Goal: Task Accomplishment & Management: Complete application form

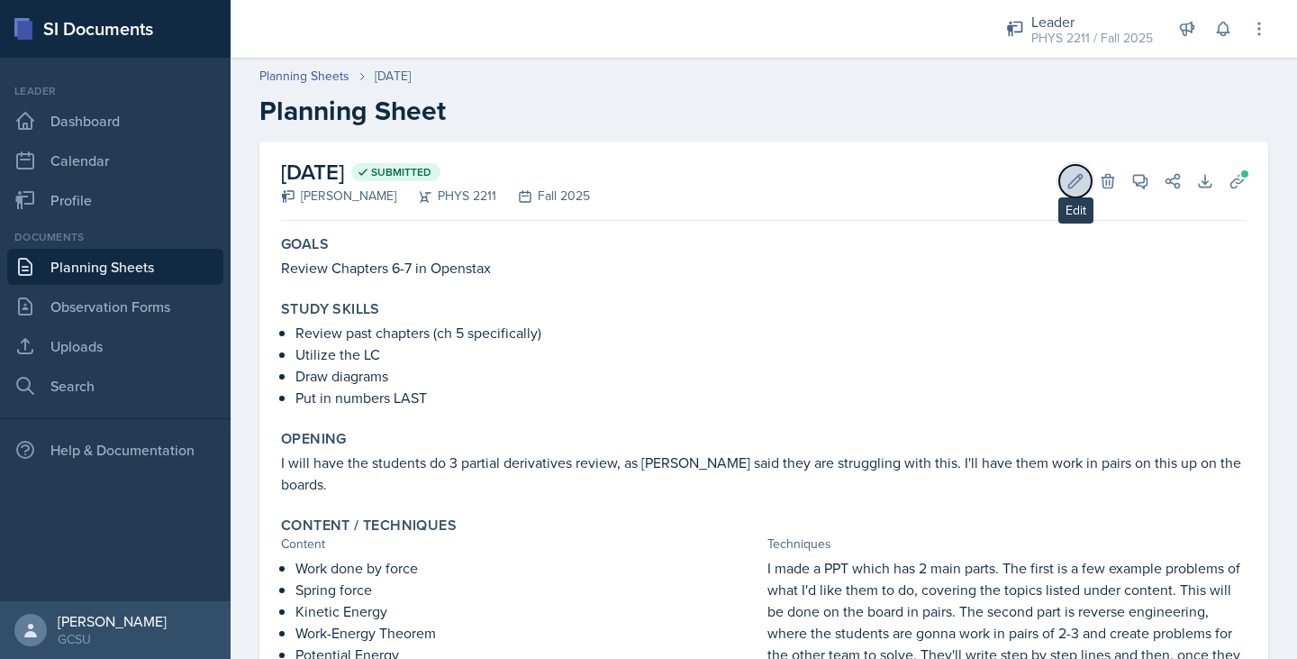
click at [1073, 185] on button "Edit" at bounding box center [1075, 181] width 32 height 32
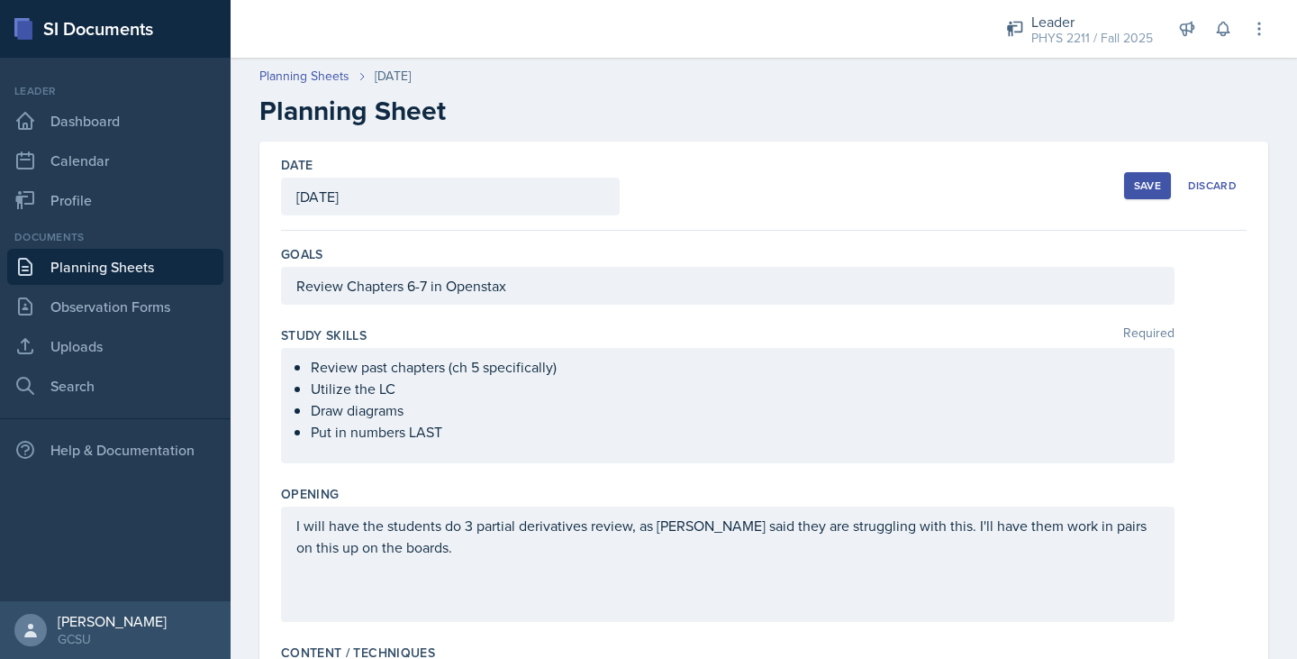
scroll to position [703, 0]
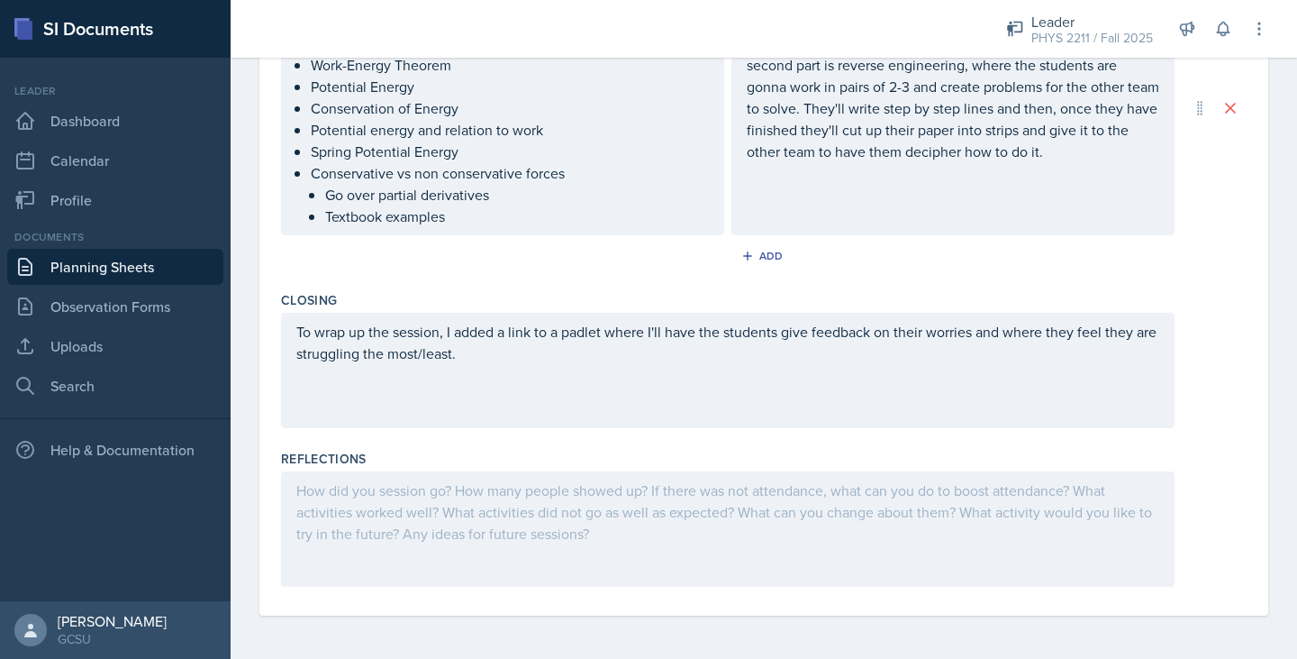
click at [614, 530] on div at bounding box center [728, 528] width 894 height 115
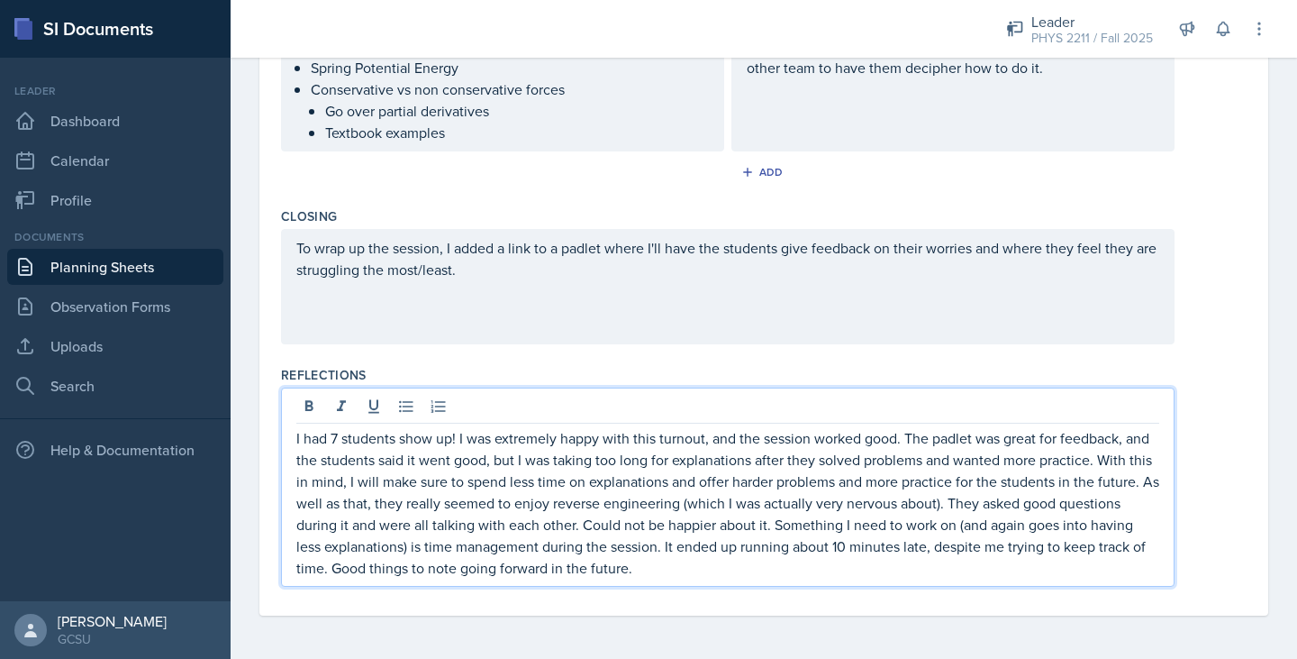
scroll to position [0, 0]
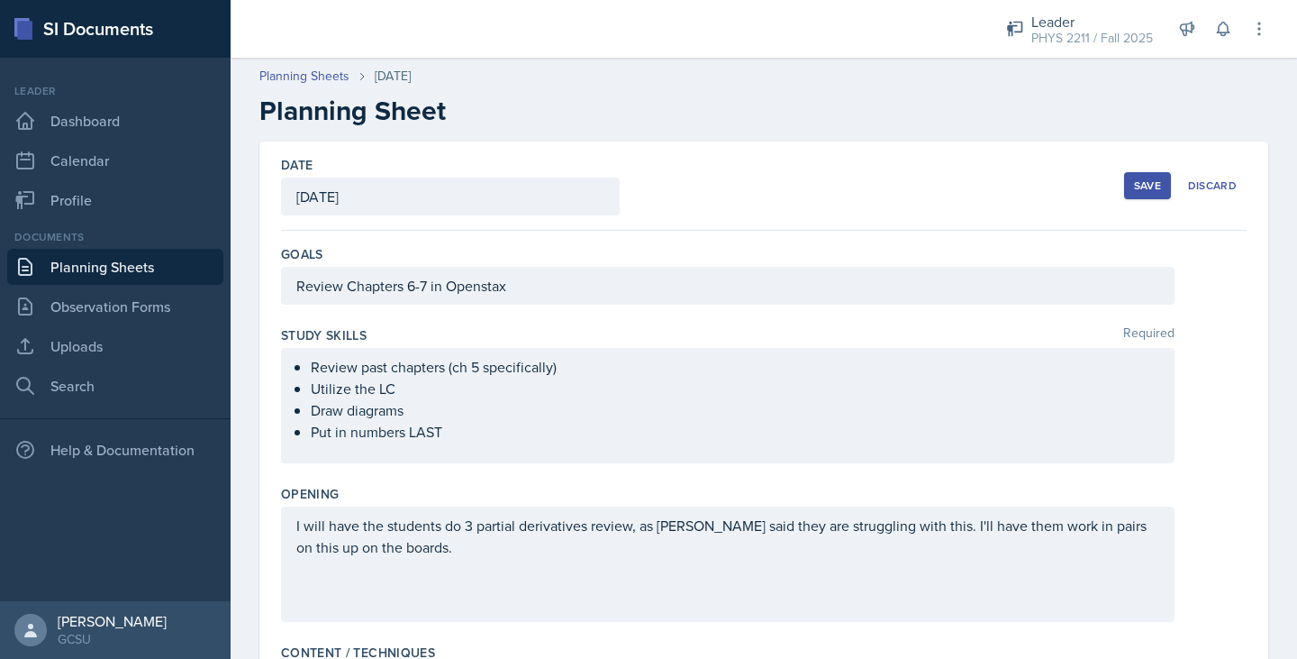
click at [1140, 195] on button "Save" at bounding box center [1147, 185] width 47 height 27
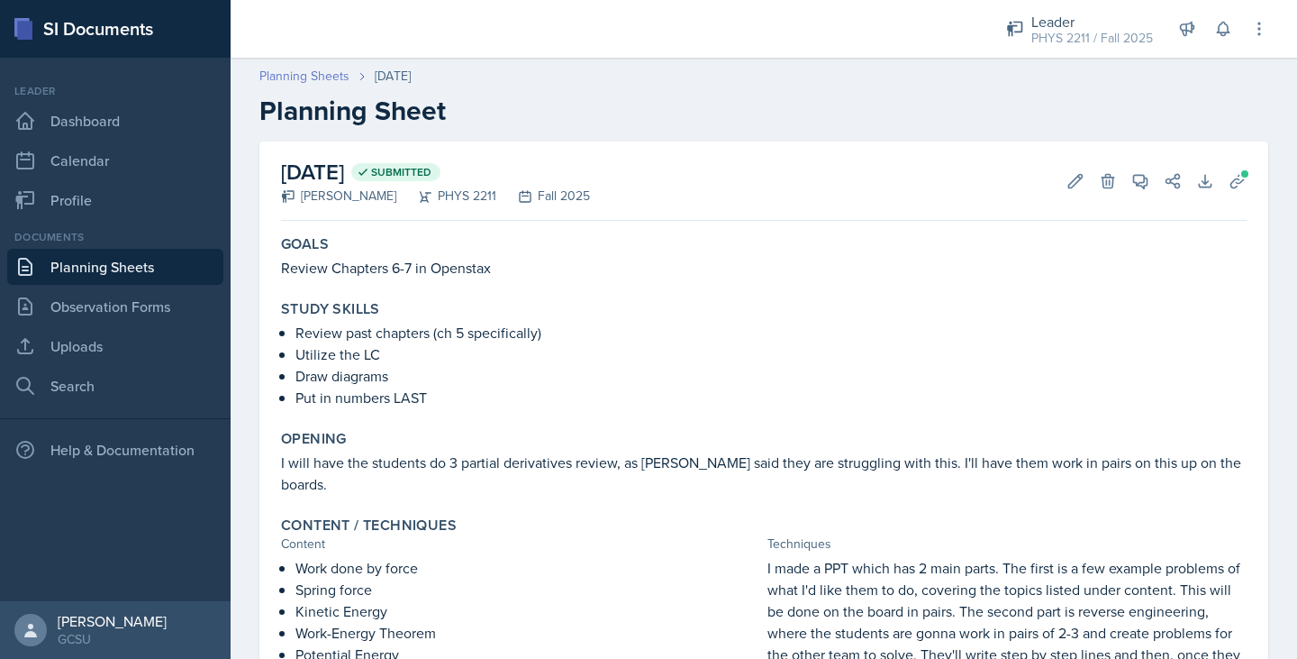
click at [320, 77] on link "Planning Sheets" at bounding box center [304, 76] width 90 height 19
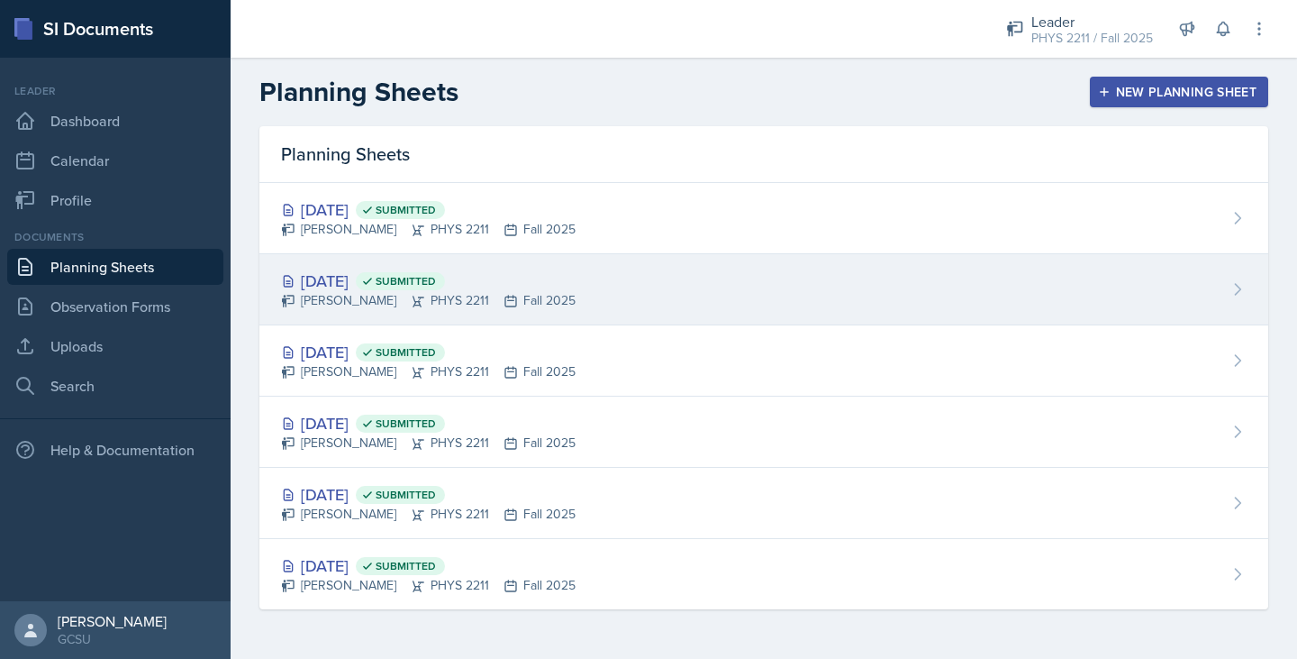
click at [464, 319] on div "[DATE] Submitted [PERSON_NAME] PHYS 2211 Fall 2025" at bounding box center [763, 289] width 1009 height 71
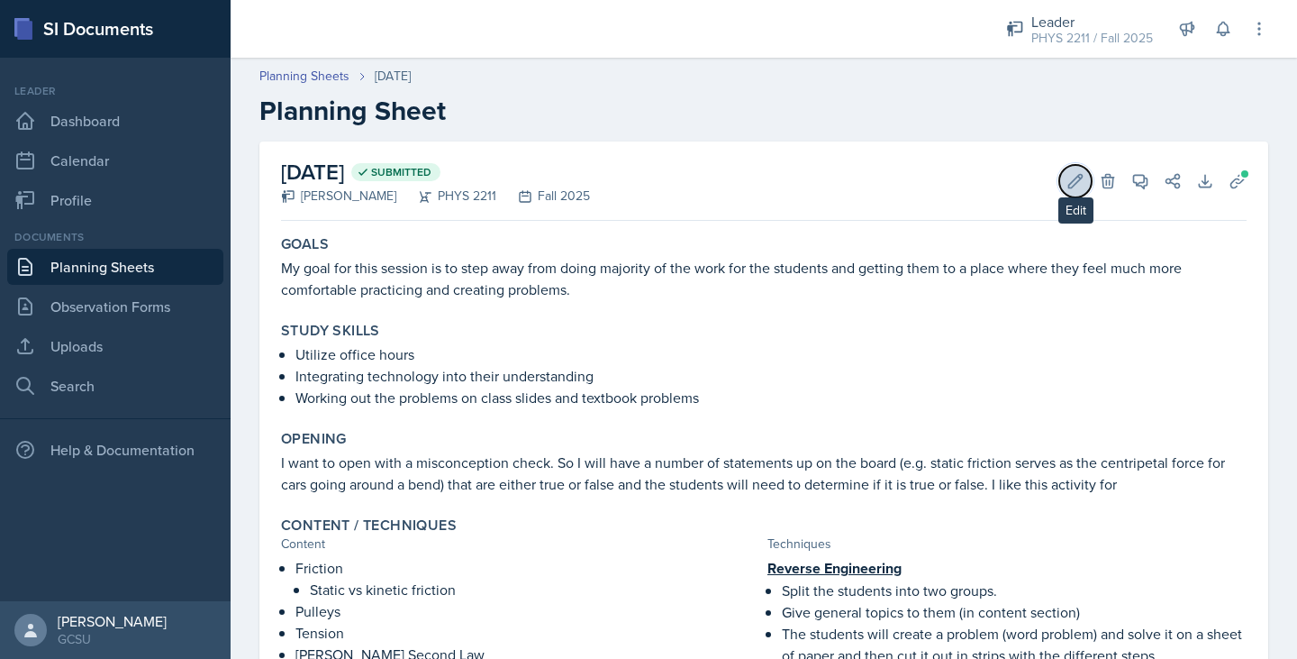
click at [1067, 185] on icon at bounding box center [1076, 181] width 18 height 18
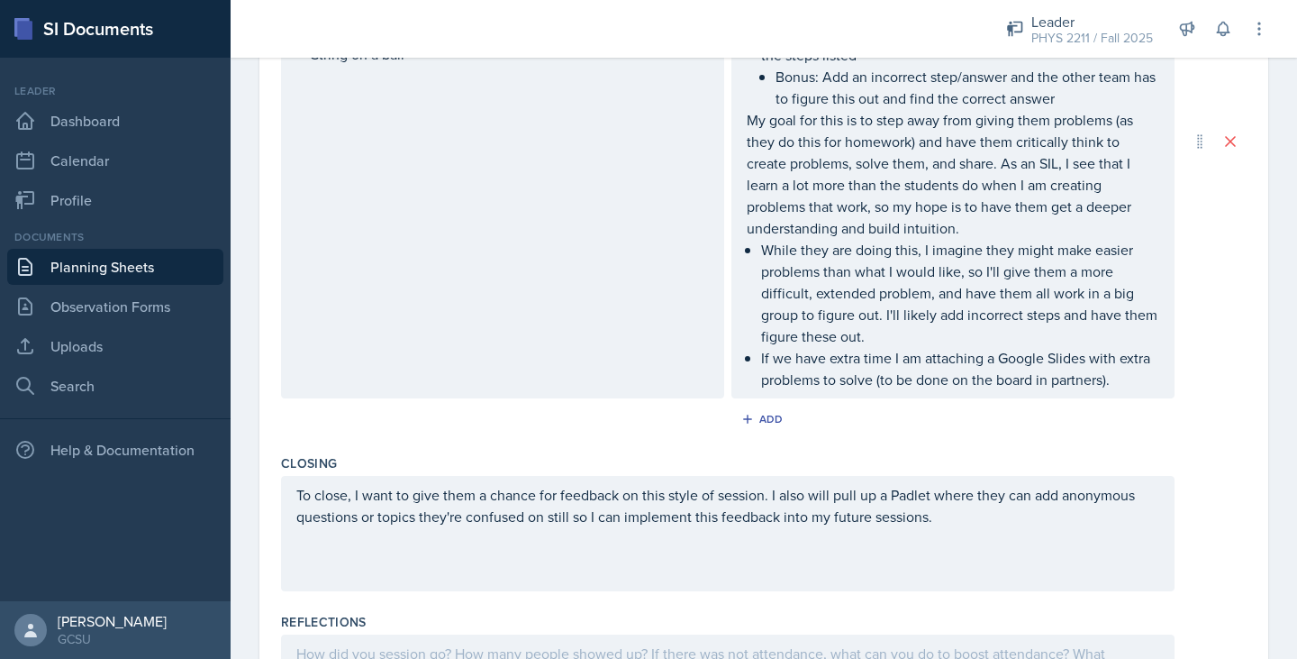
scroll to position [984, 0]
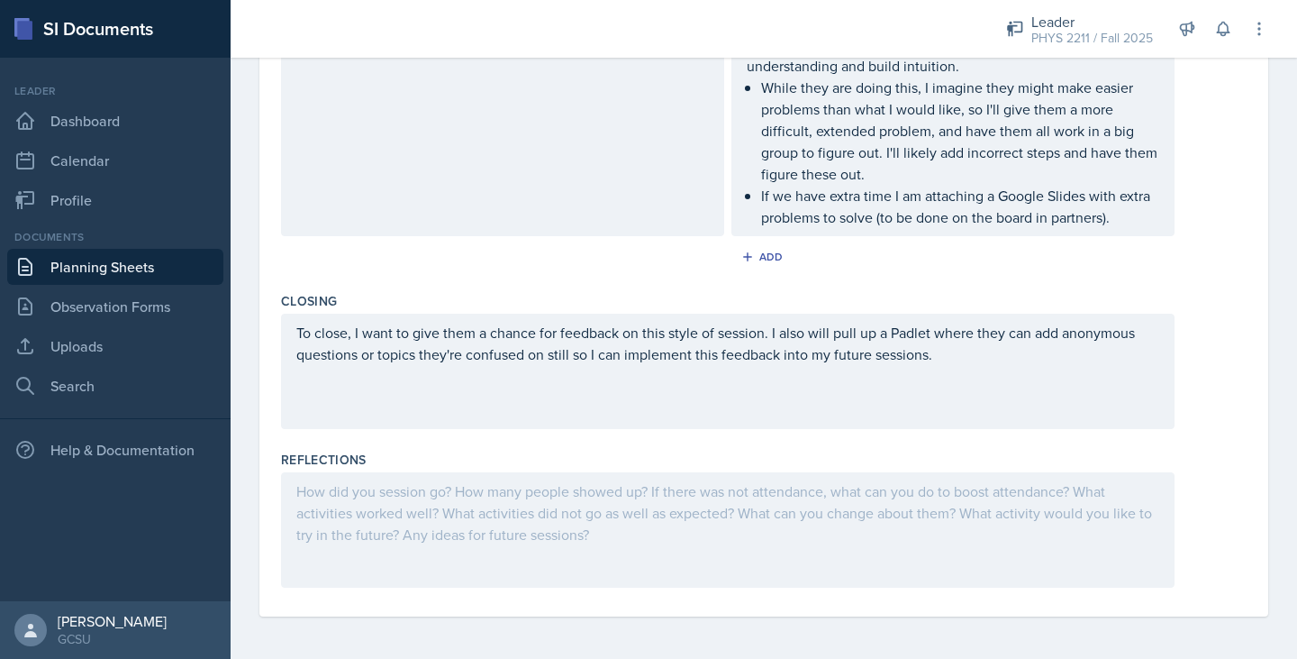
click at [597, 477] on div at bounding box center [728, 529] width 894 height 115
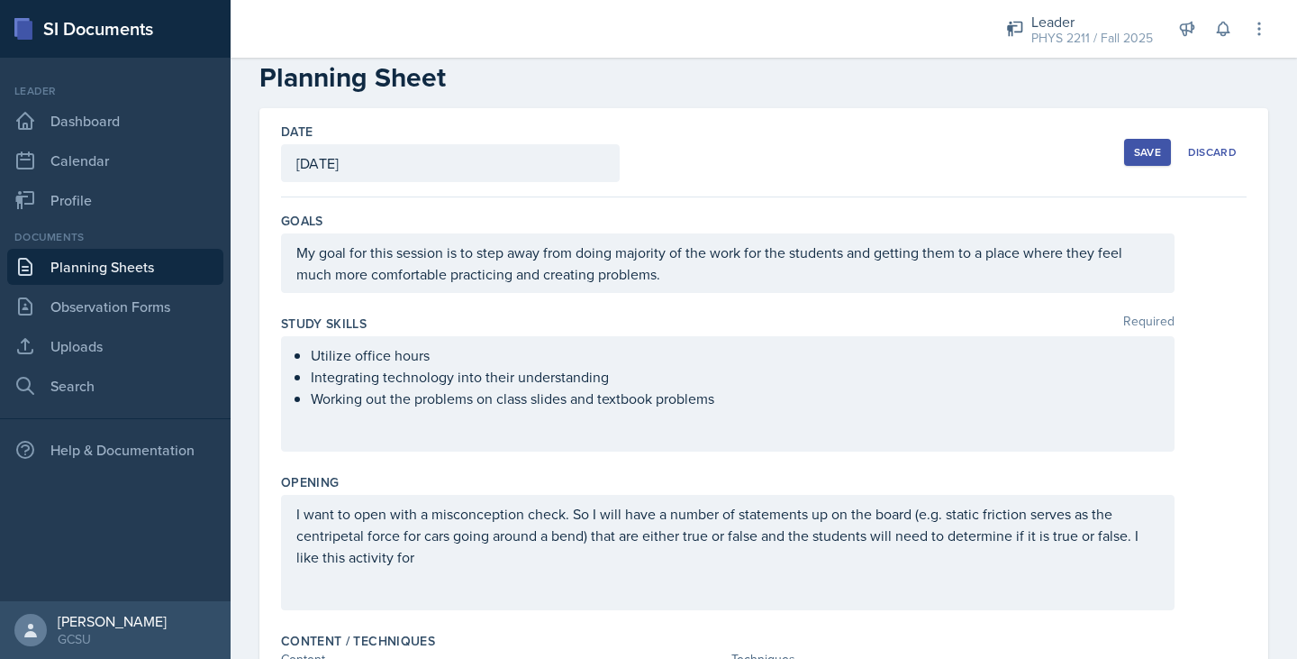
scroll to position [0, 0]
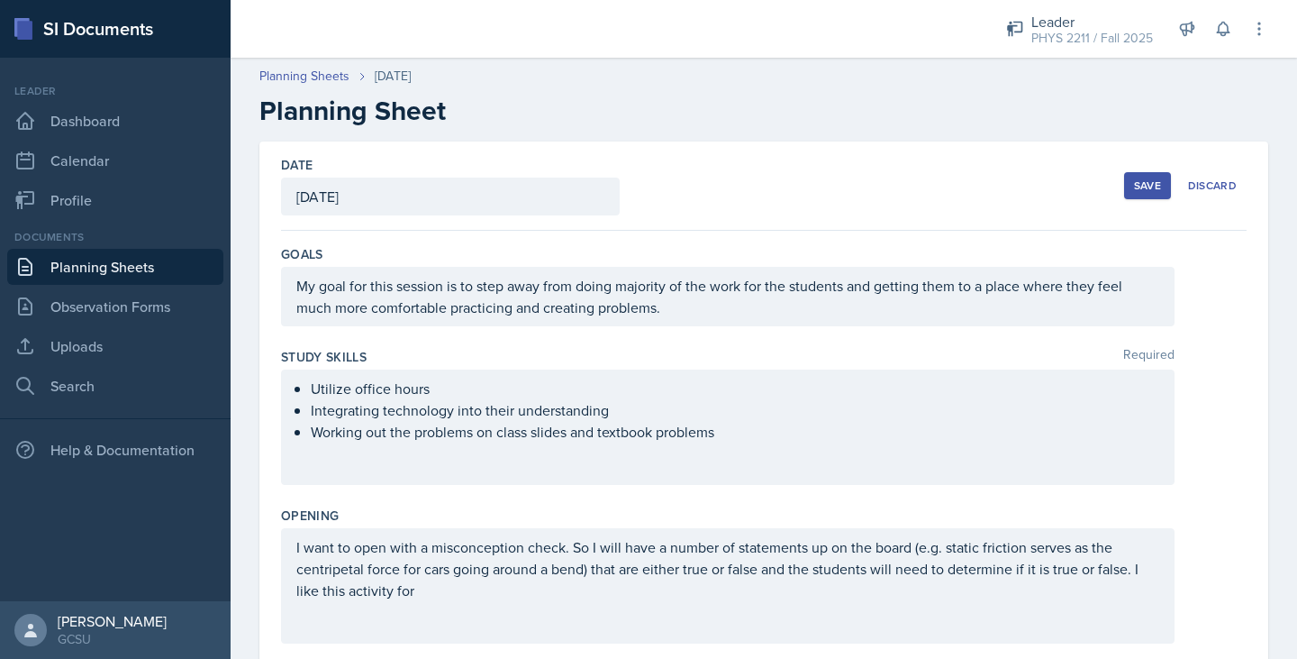
click at [1134, 188] on div "Save" at bounding box center [1147, 185] width 27 height 14
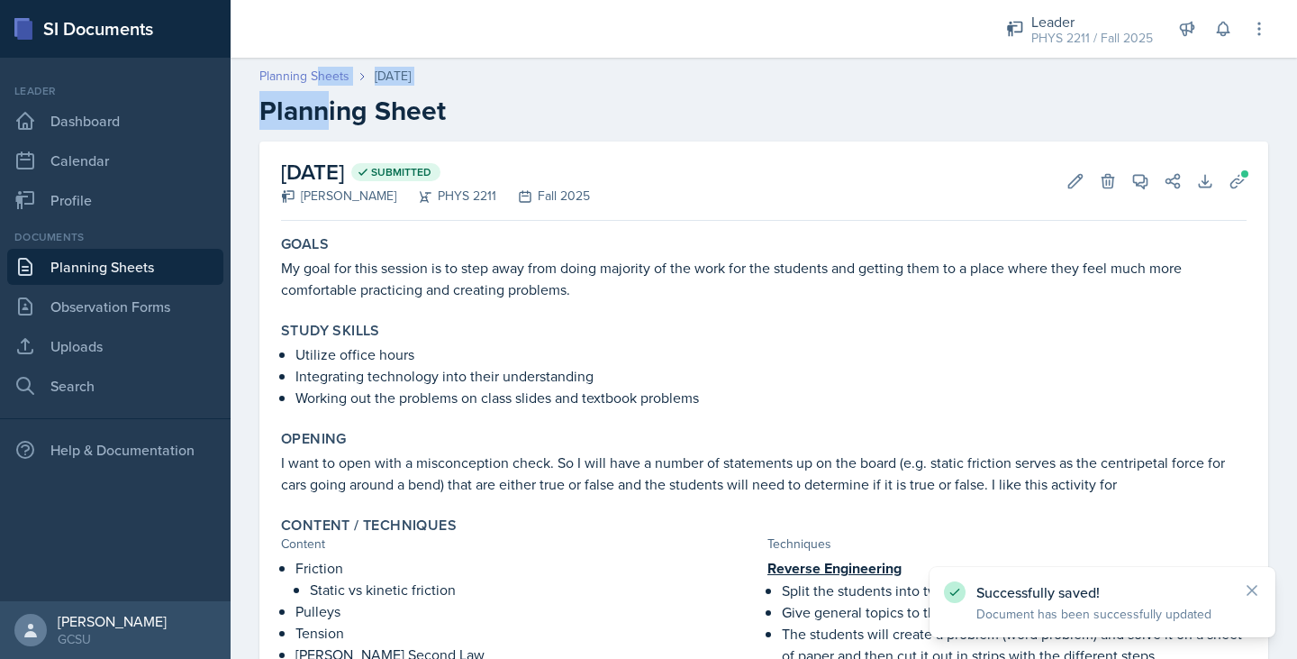
drag, startPoint x: 325, startPoint y: 87, endPoint x: 315, endPoint y: 73, distance: 17.5
click at [315, 73] on div "Planning Sheets [DATE] Planning Sheet" at bounding box center [764, 97] width 1067 height 60
click at [315, 73] on link "Planning Sheets" at bounding box center [304, 76] width 90 height 19
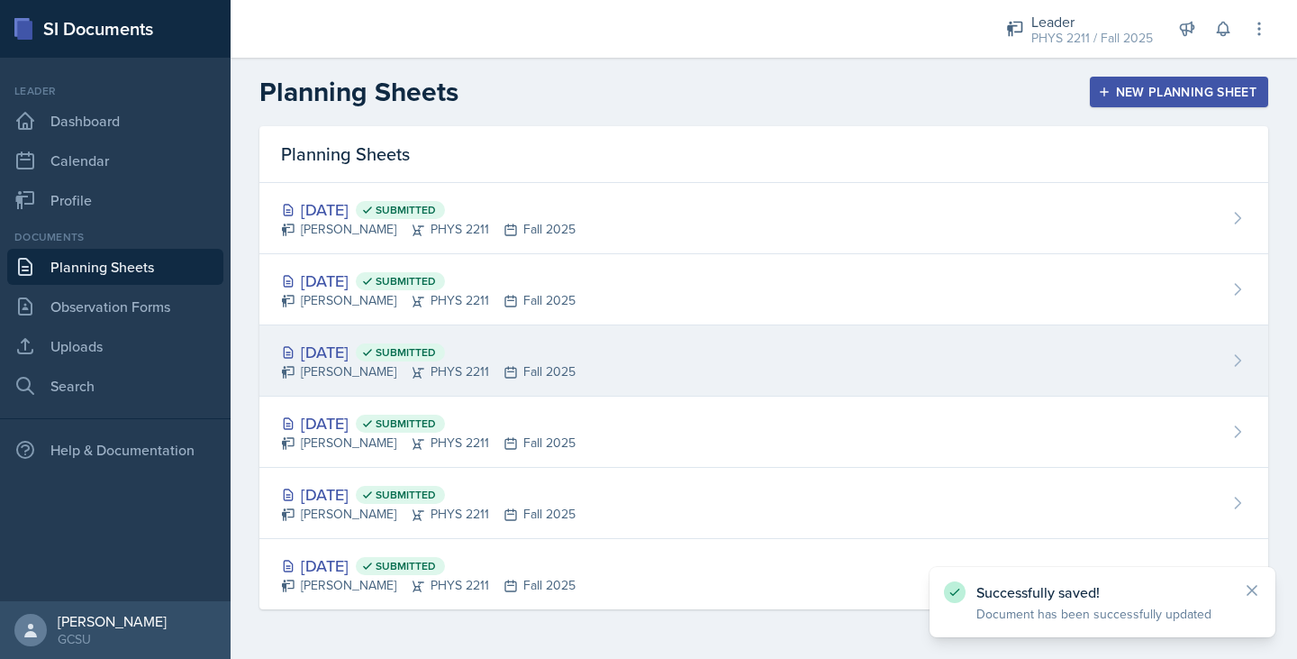
click at [433, 363] on div "[PERSON_NAME] PHYS 2211 Fall 2025" at bounding box center [428, 371] width 295 height 19
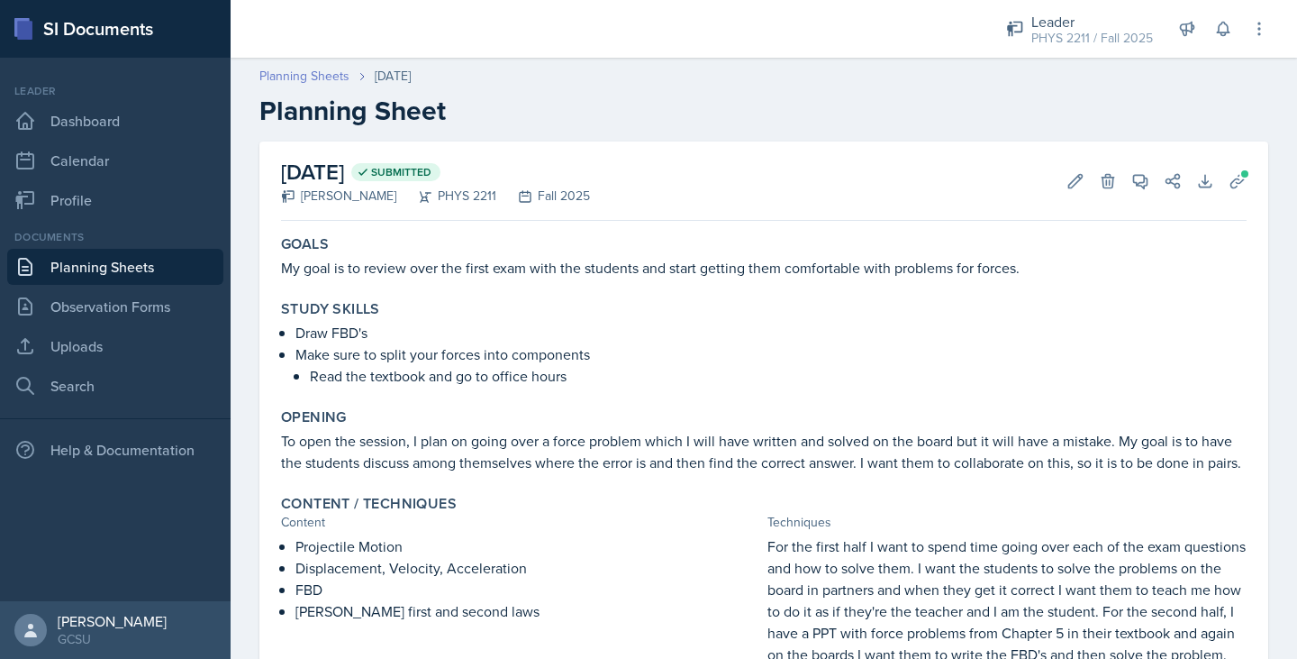
click at [331, 85] on link "Planning Sheets" at bounding box center [304, 76] width 90 height 19
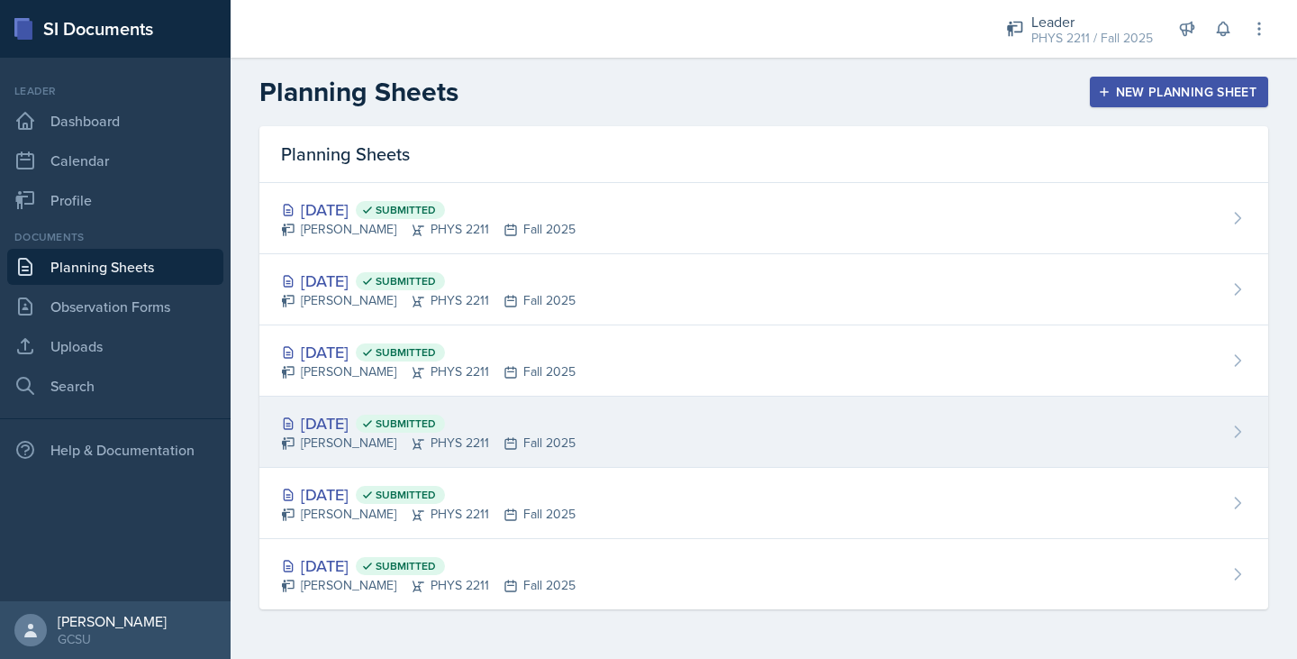
click at [372, 415] on div "[DATE] Submitted" at bounding box center [428, 423] width 295 height 24
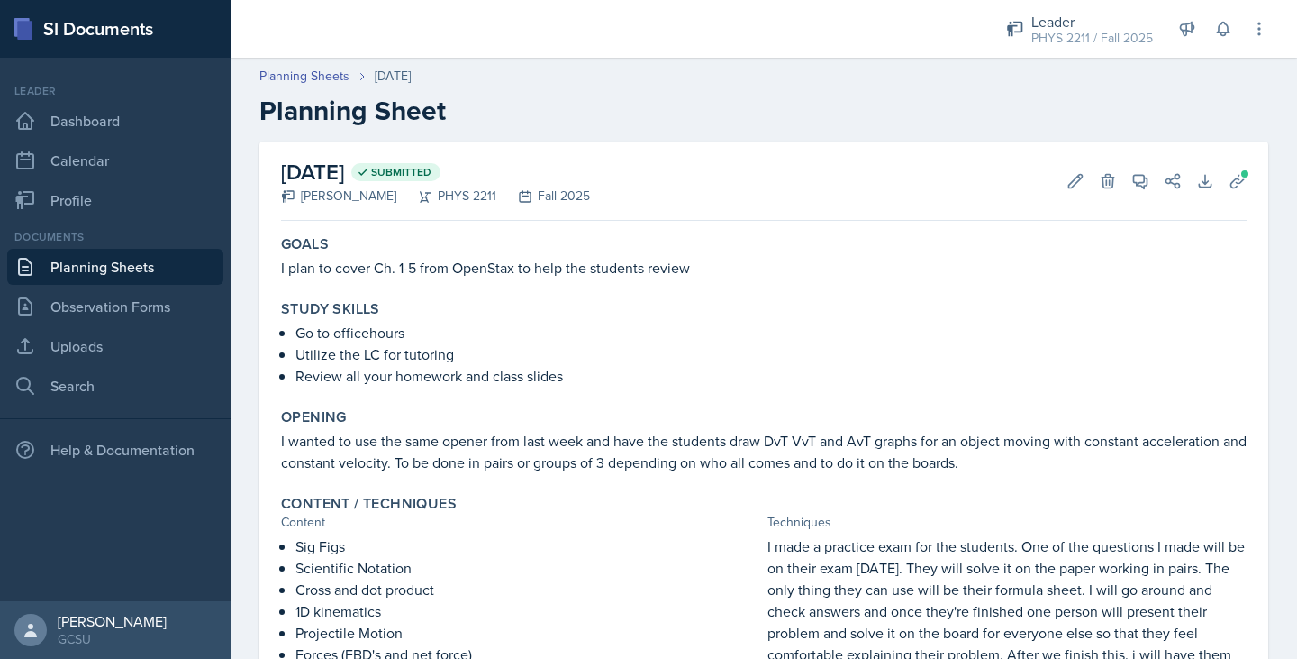
scroll to position [1, 0]
click at [313, 79] on link "Planning Sheets" at bounding box center [304, 75] width 90 height 19
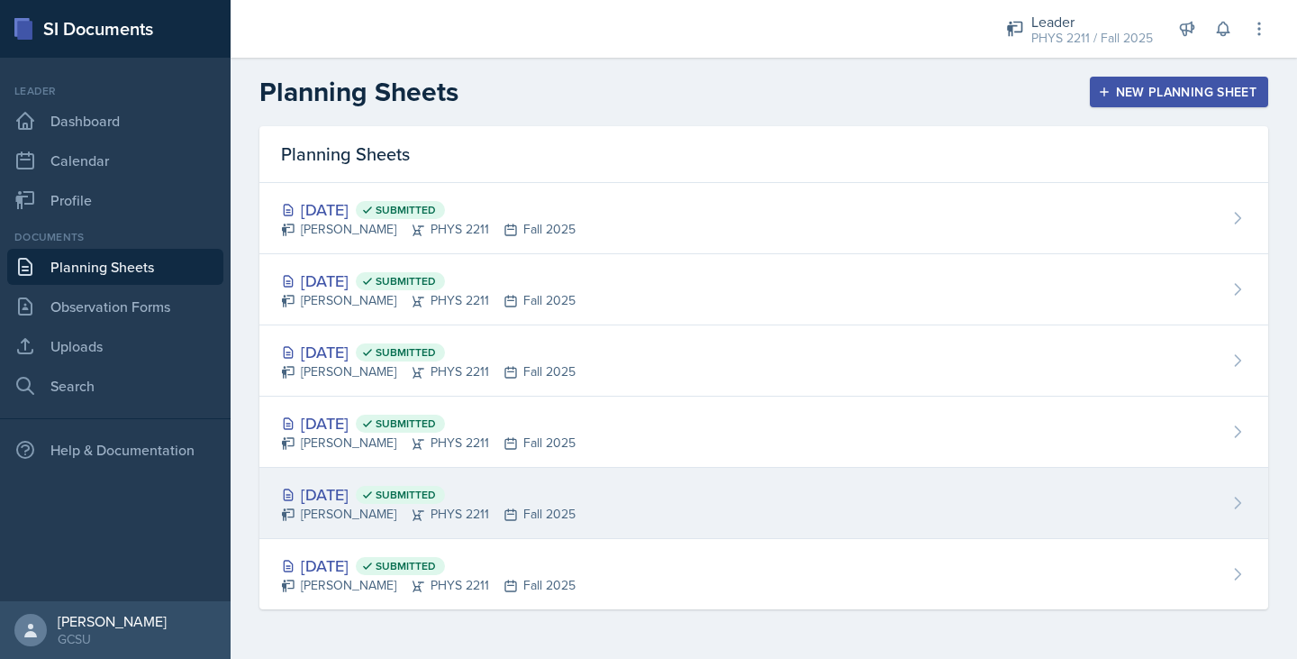
click at [310, 517] on div "[PERSON_NAME] PHYS 2211 Fall 2025" at bounding box center [428, 514] width 295 height 19
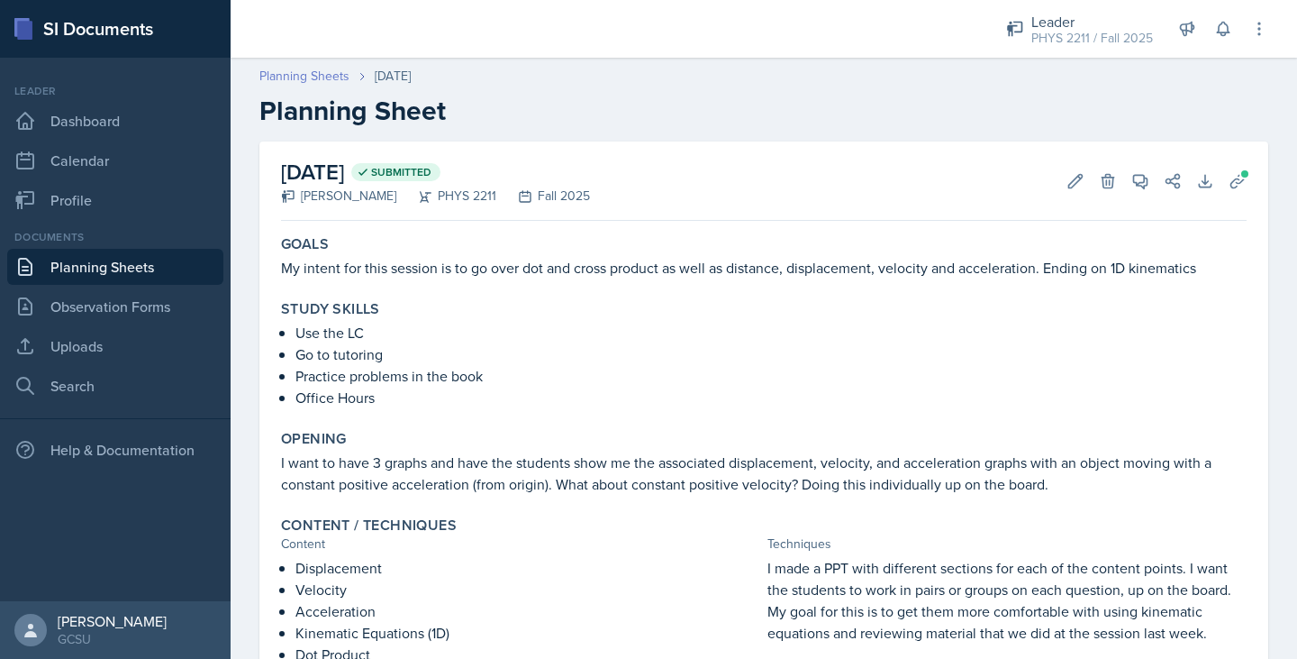
click at [318, 75] on link "Planning Sheets" at bounding box center [304, 76] width 90 height 19
